Goal: Transaction & Acquisition: Download file/media

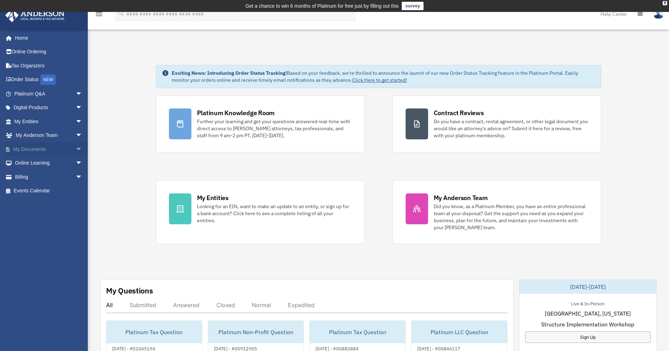
click at [76, 148] on span "arrow_drop_down" at bounding box center [83, 149] width 14 height 14
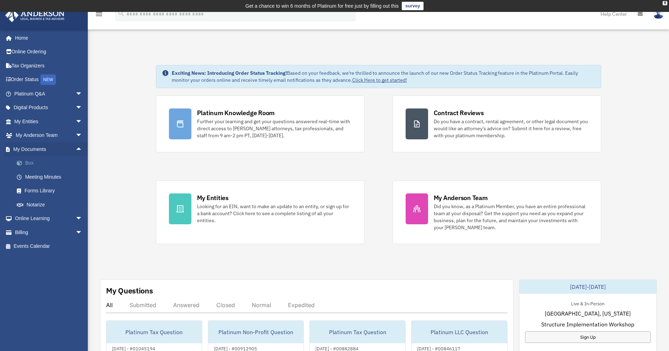
click at [21, 161] on span at bounding box center [23, 163] width 5 height 5
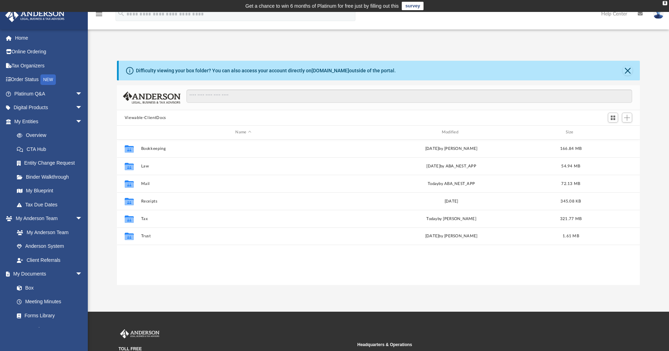
scroll to position [6, 6]
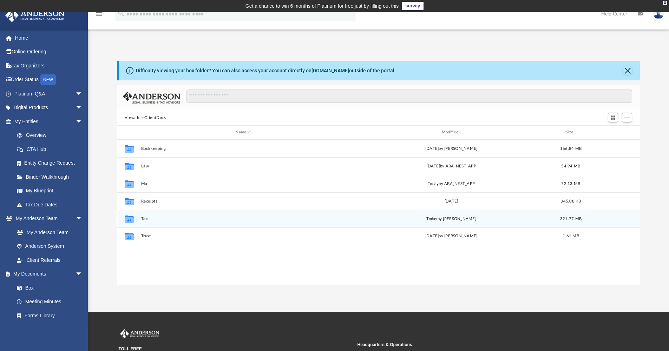
click at [143, 222] on div "Collaborated Folder Tax today by Kaitlyn Smith 321.77 MB" at bounding box center [378, 219] width 523 height 18
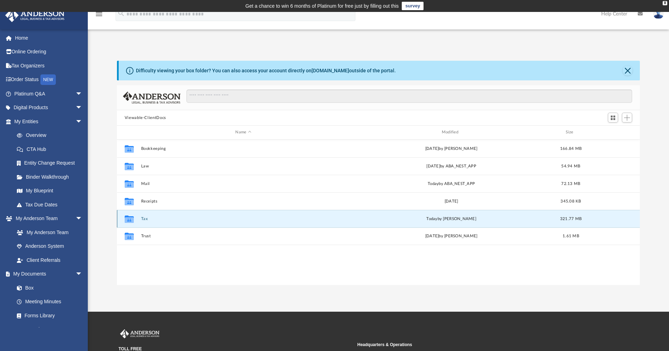
click at [143, 220] on button "Tax" at bounding box center [243, 219] width 205 height 5
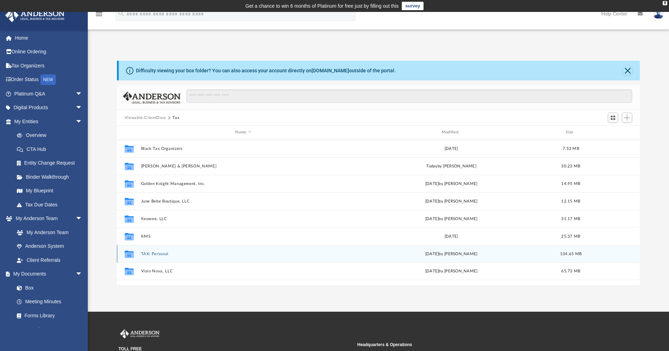
click at [159, 254] on button "TAX: Personal" at bounding box center [243, 254] width 205 height 5
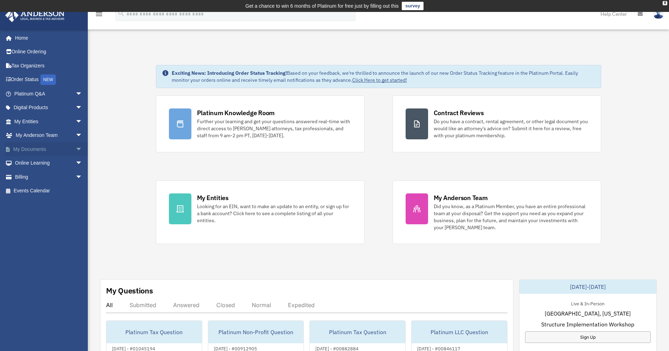
click at [76, 147] on span "arrow_drop_down" at bounding box center [83, 149] width 14 height 14
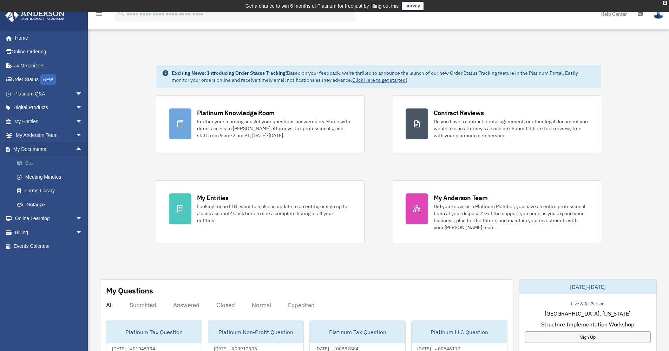
click at [31, 161] on link "Box" at bounding box center [51, 163] width 83 height 14
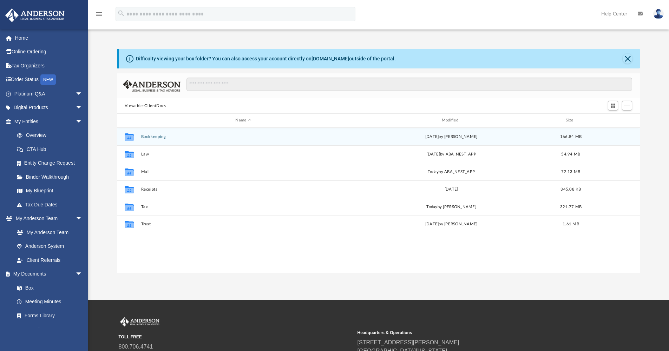
scroll to position [155, 518]
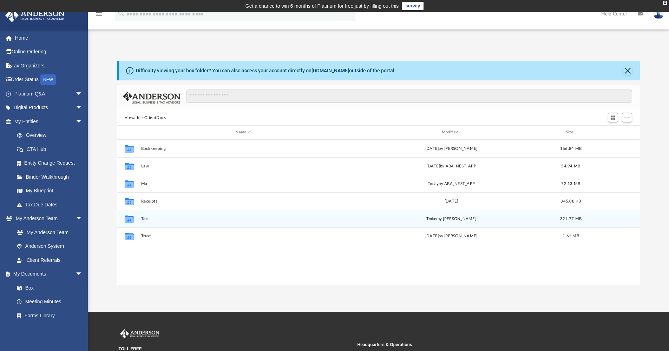
click at [145, 221] on button "Tax" at bounding box center [243, 219] width 205 height 5
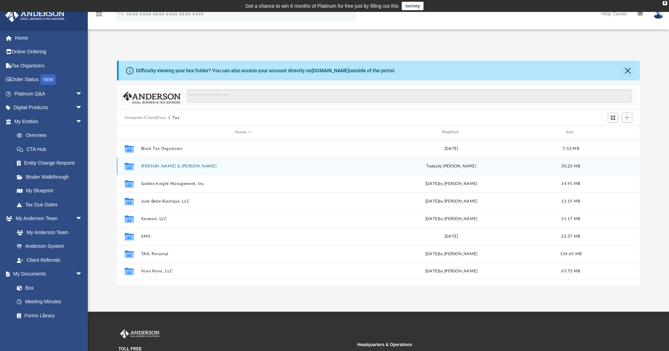
click at [162, 167] on button "Brown, Craig & Danna M." at bounding box center [243, 166] width 205 height 5
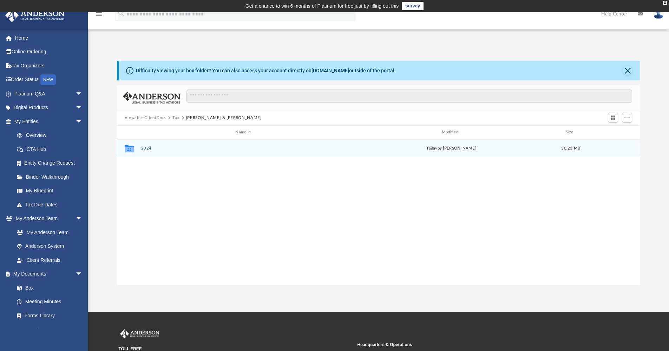
click at [148, 149] on button "2024" at bounding box center [243, 148] width 205 height 5
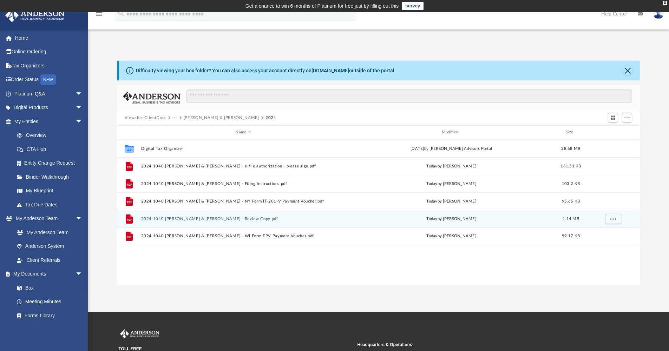
click at [203, 219] on button "2024 1040 Brown, Craig & Danna M. - Review Copy.pdf" at bounding box center [243, 219] width 205 height 5
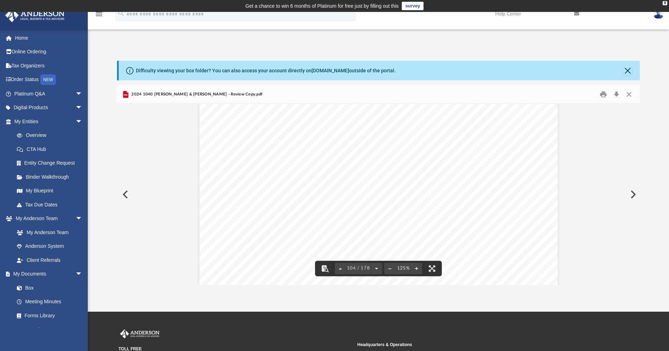
scroll to position [43722, 0]
drag, startPoint x: 637, startPoint y: 204, endPoint x: 639, endPoint y: 215, distance: 11.5
click at [639, 215] on div "419052 04-01-24 Column A Column B Column C Column D Column E Current year distr…" at bounding box center [378, 194] width 523 height 181
click at [639, 299] on div "App cbrownlsu@gmail.com Sign Out cbrownlsu@gmail.com Home Online Ordering Tax O…" at bounding box center [334, 162] width 669 height 300
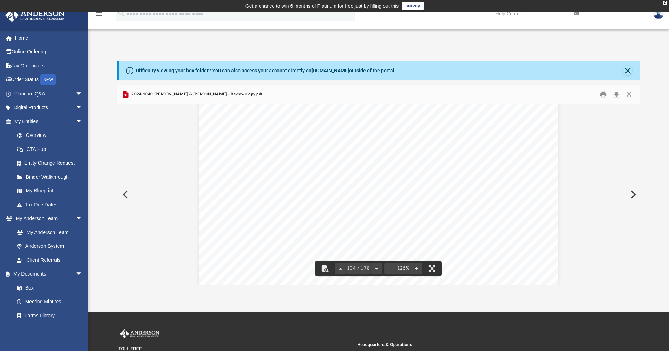
click at [639, 287] on div "App cbrownlsu@gmail.com Sign Out cbrownlsu@gmail.com Home Online Ordering Tax O…" at bounding box center [334, 162] width 669 height 300
click at [125, 196] on button "Preview" at bounding box center [124, 195] width 15 height 20
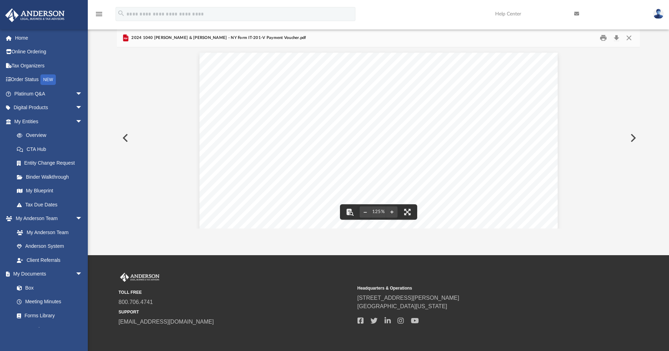
scroll to position [0, 0]
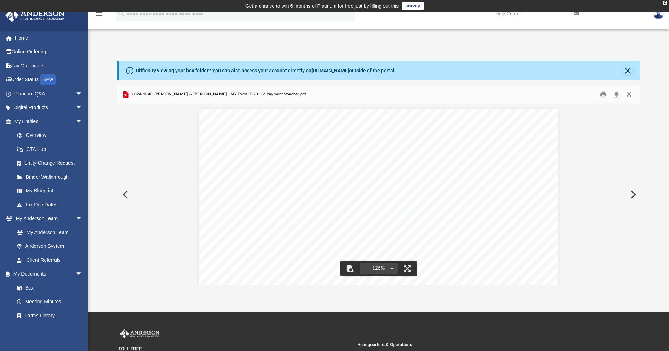
click at [629, 94] on button "Close" at bounding box center [629, 94] width 13 height 11
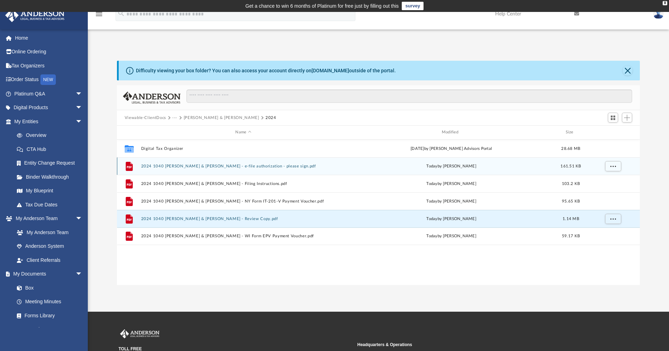
click at [211, 165] on button "2024 1040 Brown, Craig & Danna M. - e-file authorization - please sign.pdf" at bounding box center [243, 166] width 205 height 5
